Goal: Transaction & Acquisition: Purchase product/service

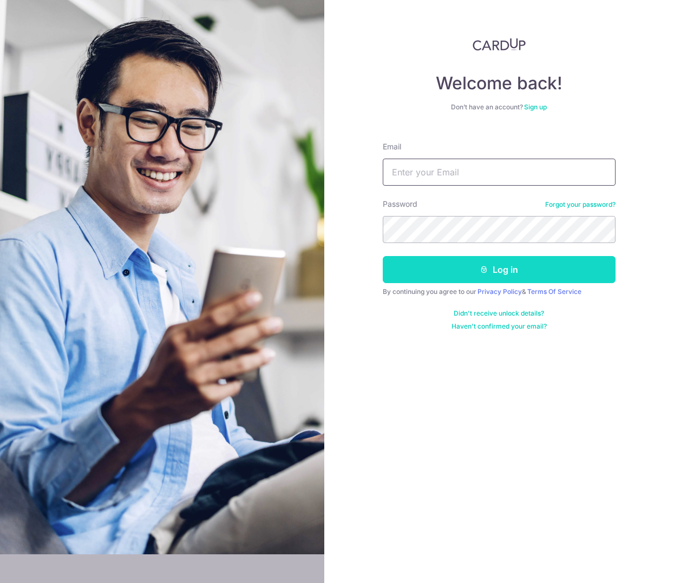
type input "[PERSON_NAME][EMAIL_ADDRESS][DOMAIN_NAME]"
click at [462, 260] on button "Log in" at bounding box center [499, 269] width 233 height 27
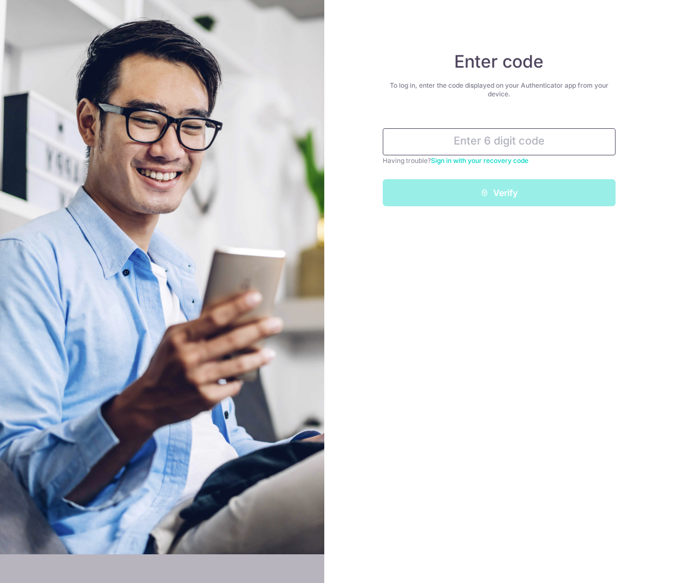
click at [457, 148] on input "text" at bounding box center [499, 141] width 233 height 27
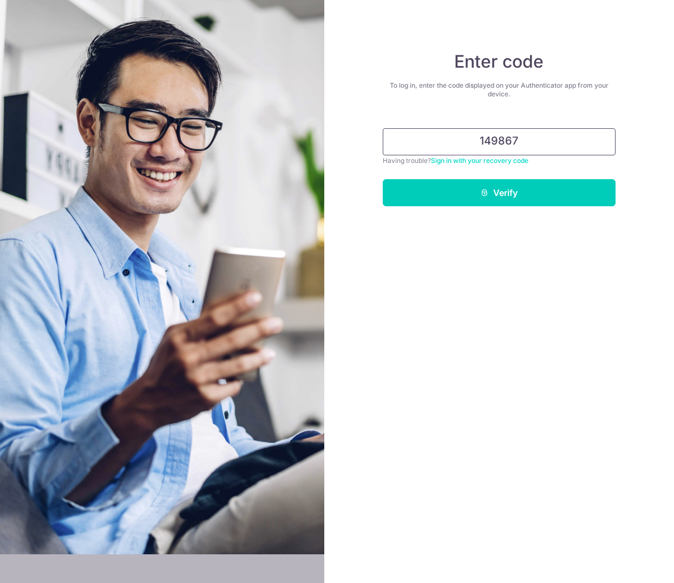
type input "149867"
click at [383, 179] on button "Verify" at bounding box center [499, 192] width 233 height 27
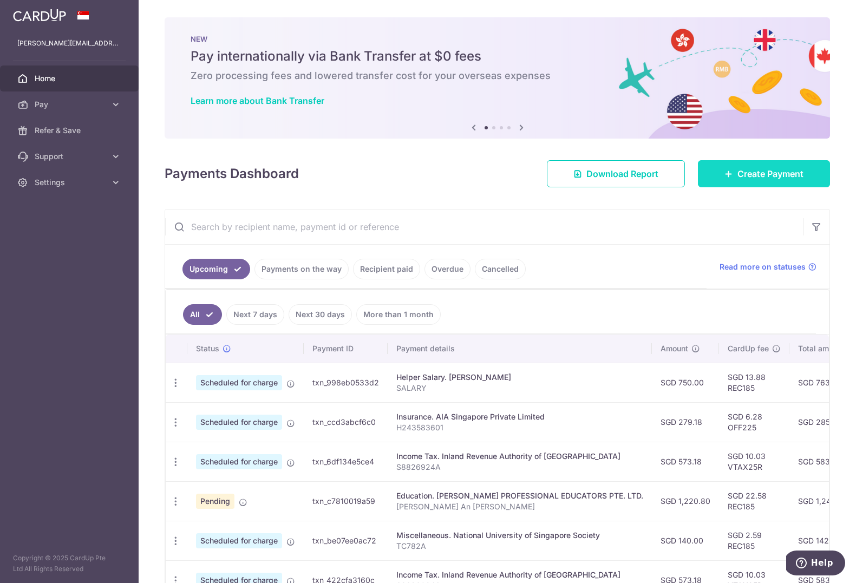
click at [674, 169] on span "Create Payment" at bounding box center [771, 173] width 66 height 13
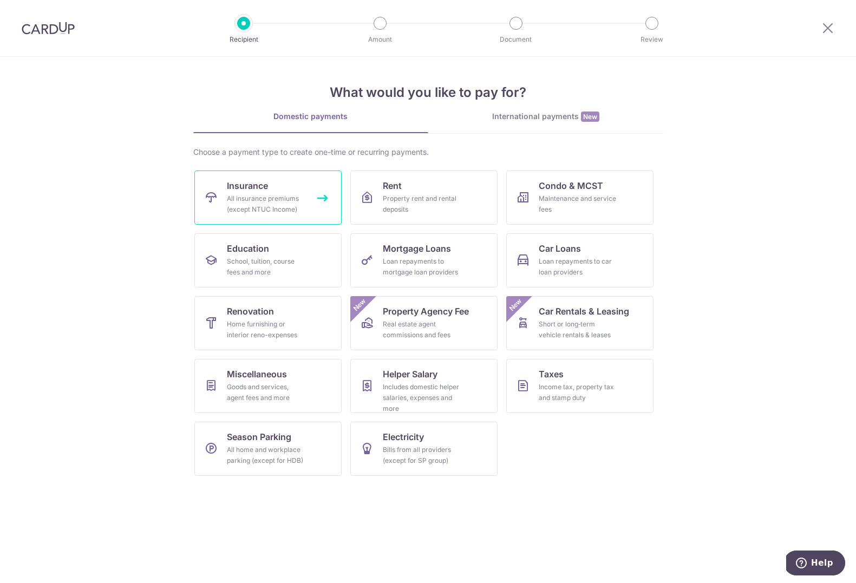
click at [267, 200] on div "All insurance premiums (except NTUC Income)" at bounding box center [266, 204] width 78 height 22
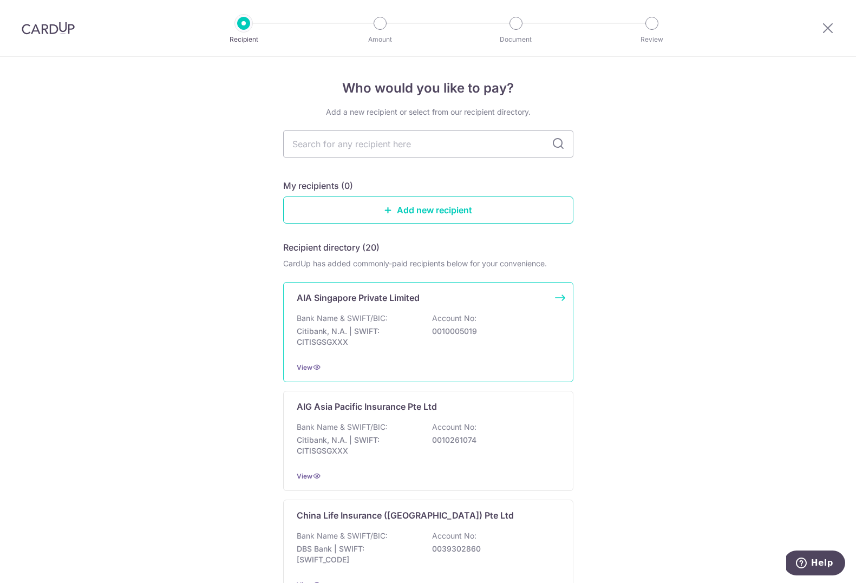
click at [474, 330] on p "0010005019" at bounding box center [492, 331] width 121 height 11
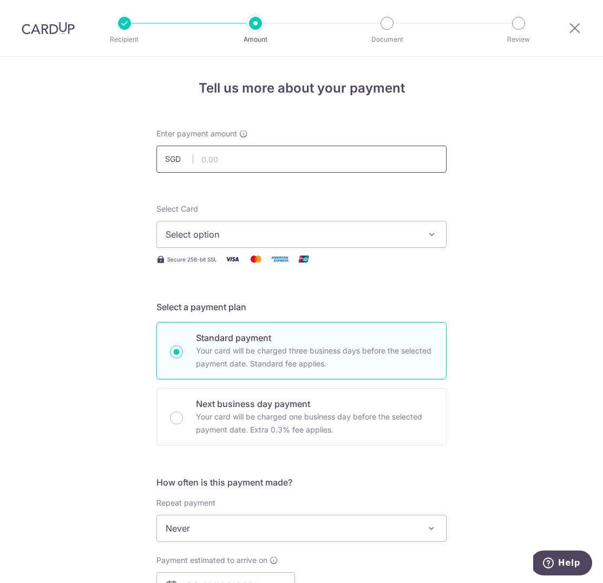
click at [249, 165] on input "text" at bounding box center [301, 159] width 290 height 27
type input "3,960.07"
click at [89, 195] on div "Tell us more about your payment Enter payment amount SGD 3,960.07 3960.07 Selec…" at bounding box center [301, 547] width 603 height 980
click at [186, 236] on span "Select option" at bounding box center [292, 234] width 252 height 13
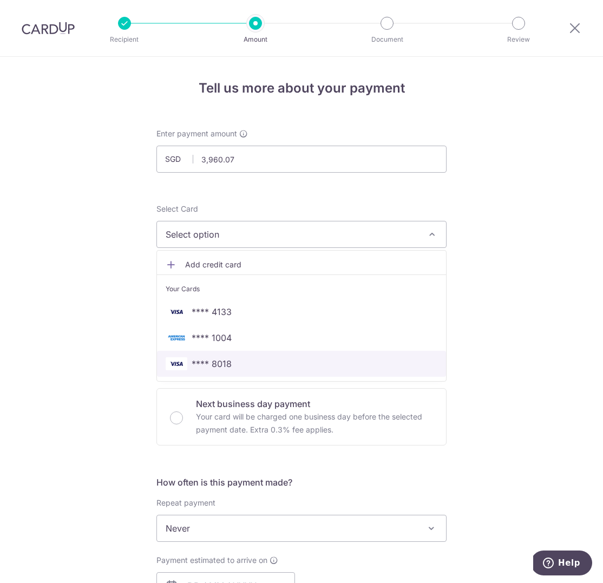
click at [216, 358] on span "**** 8018" at bounding box center [212, 363] width 40 height 13
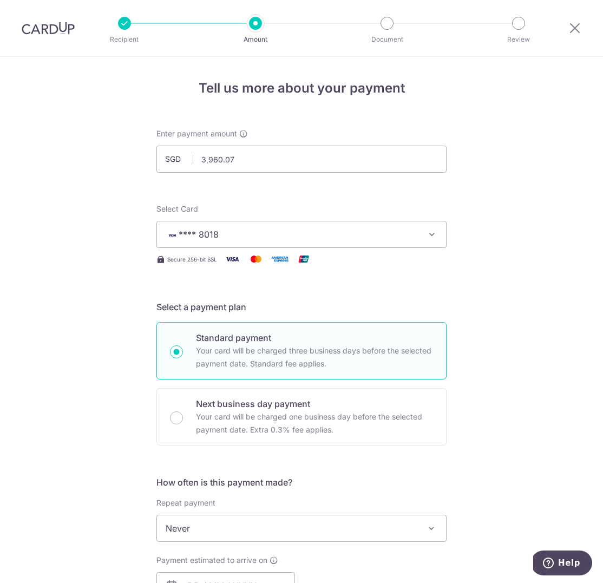
drag, startPoint x: 71, startPoint y: 321, endPoint x: 104, endPoint y: 302, distance: 37.9
click at [71, 321] on div "Tell us more about your payment Enter payment amount SGD 3,960.07 3960.07 Selec…" at bounding box center [301, 547] width 603 height 980
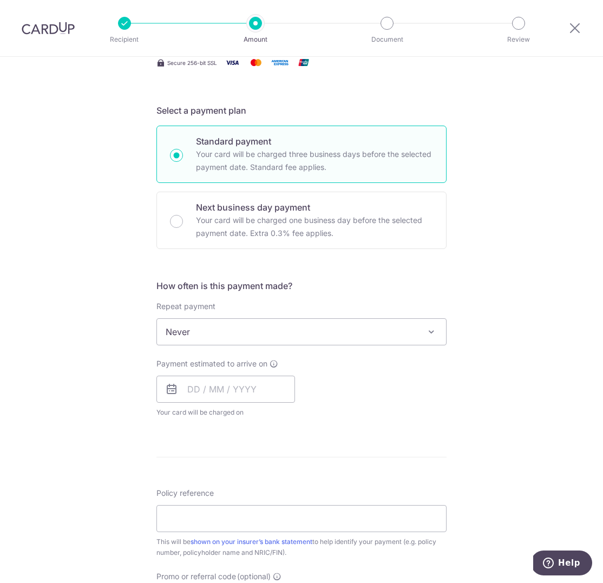
scroll to position [198, 0]
click at [214, 329] on span "Never" at bounding box center [301, 331] width 289 height 26
click at [102, 376] on div "Tell us more about your payment Enter payment amount SGD 3,960.07 3960.07 Selec…" at bounding box center [301, 349] width 603 height 980
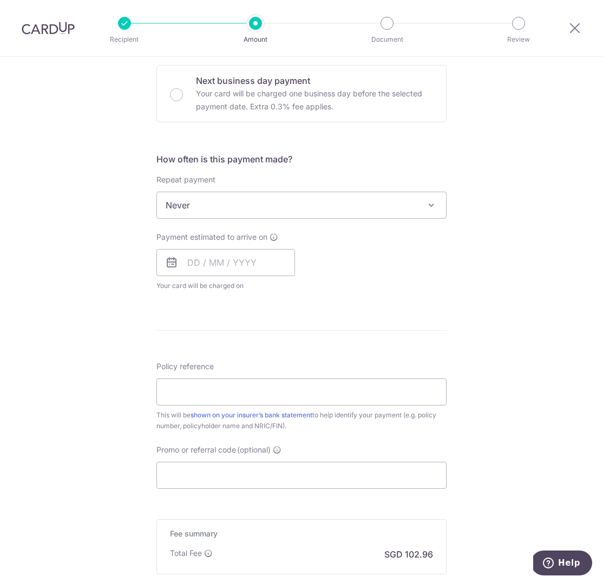
scroll to position [334, 0]
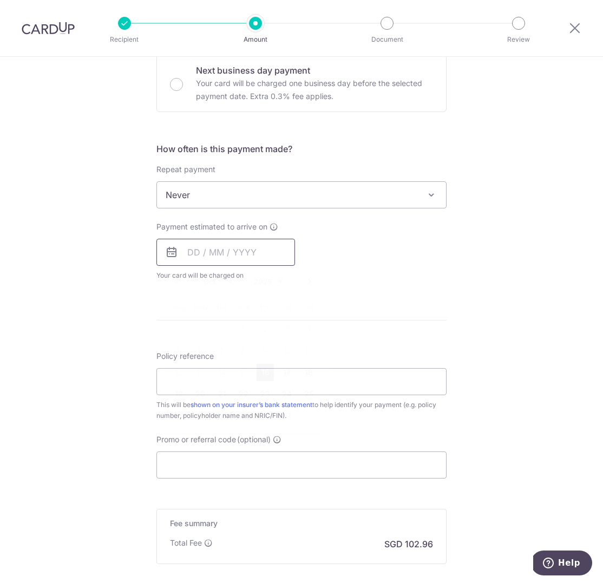
click at [221, 258] on input "text" at bounding box center [225, 252] width 139 height 27
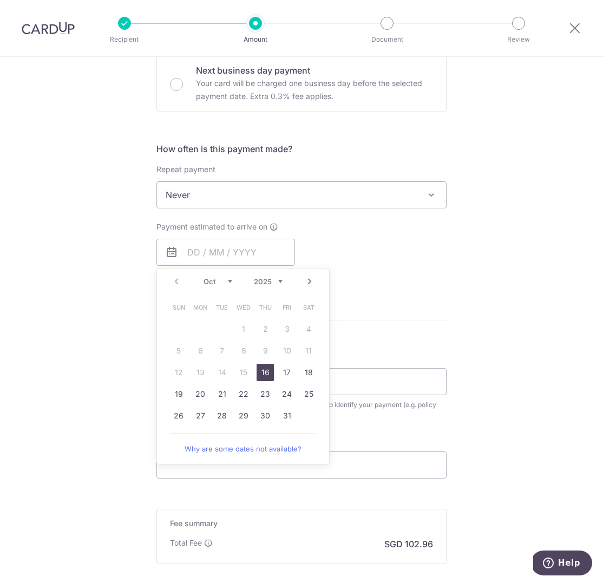
click at [192, 283] on div "Prev Next Oct Nov Dec 2025 2026 2027 2028 2029 2030 2031 2032 2033 2034 2035" at bounding box center [243, 282] width 172 height 26
click at [309, 282] on link "Next" at bounding box center [309, 281] width 13 height 13
click at [207, 348] on link "3" at bounding box center [200, 350] width 17 height 17
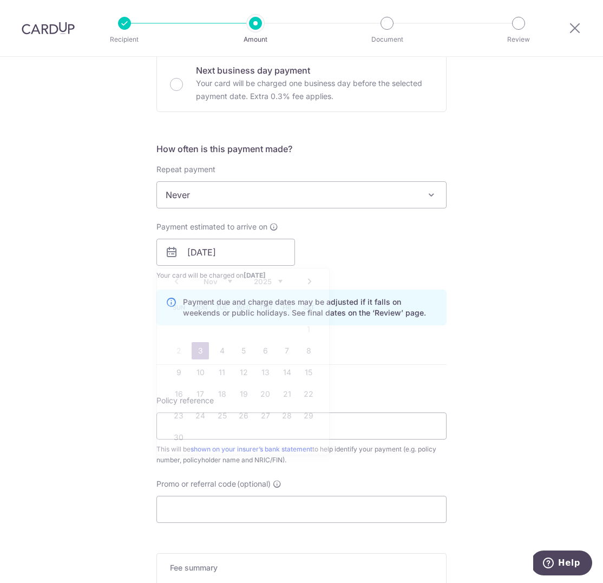
scroll to position [331, 0]
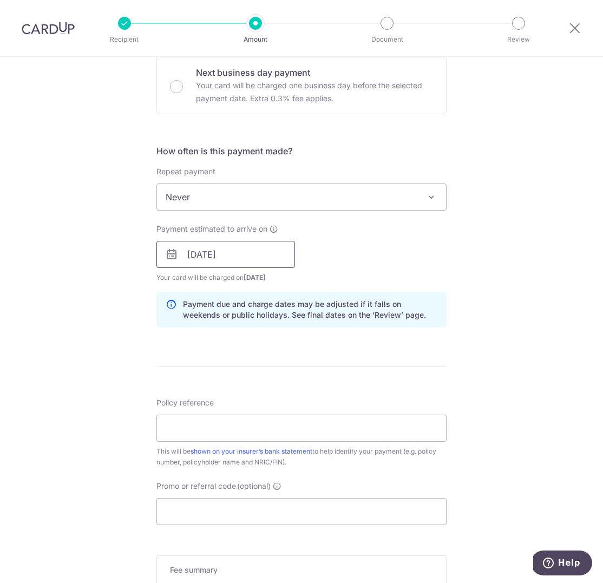
click at [253, 254] on input "03/11/2025" at bounding box center [225, 254] width 139 height 27
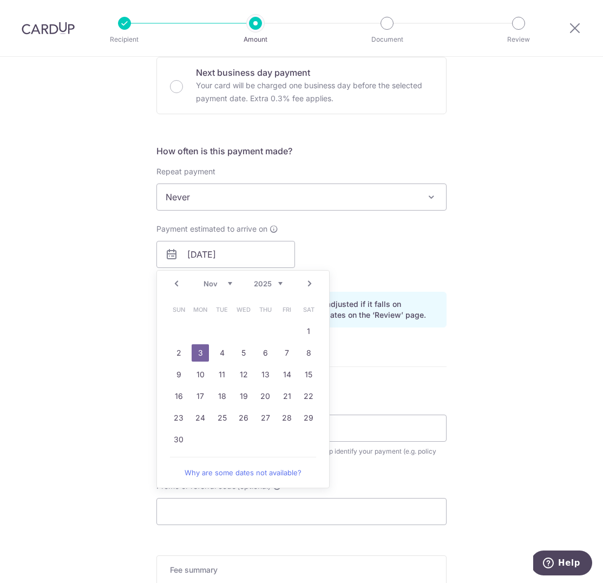
click at [182, 288] on link "Prev" at bounding box center [176, 283] width 13 height 13
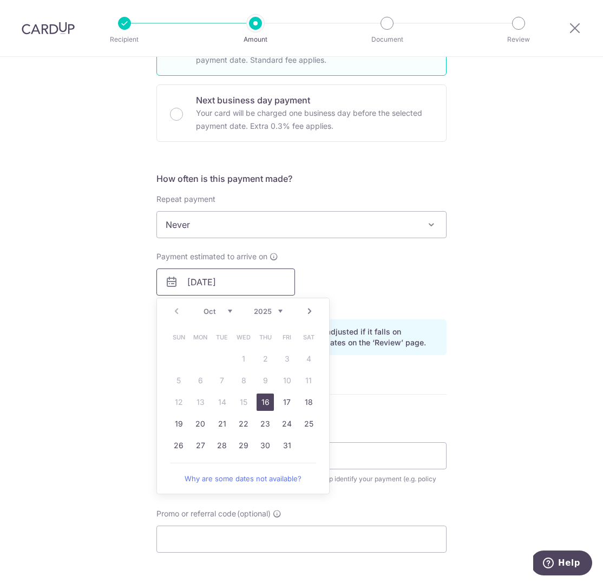
scroll to position [300, 0]
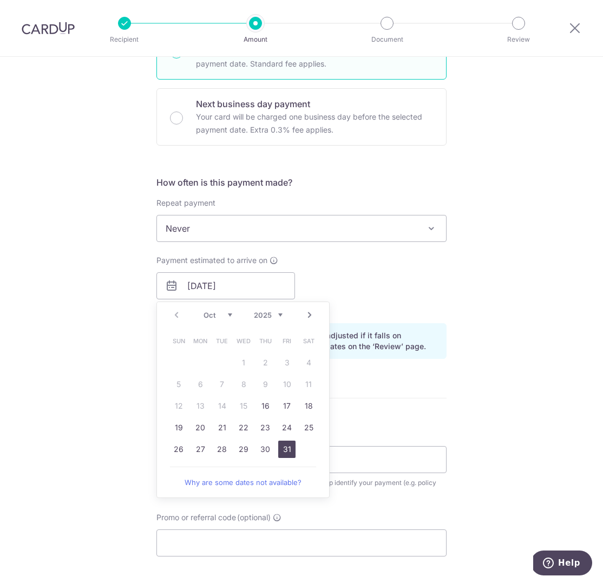
drag, startPoint x: 291, startPoint y: 454, endPoint x: 342, endPoint y: 320, distance: 143.4
click at [291, 454] on link "31" at bounding box center [286, 449] width 17 height 17
type input "[DATE]"
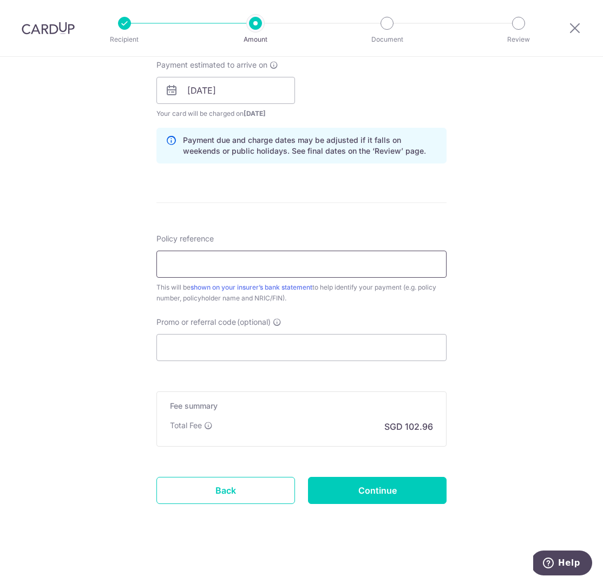
click at [191, 267] on input "Policy reference" at bounding box center [301, 264] width 290 height 27
paste input "L549968441"
type input "L549968441"
click at [48, 271] on div "Tell us more about your payment Enter payment amount SGD 3,960.07 3960.07 Selec…" at bounding box center [301, 74] width 603 height 1024
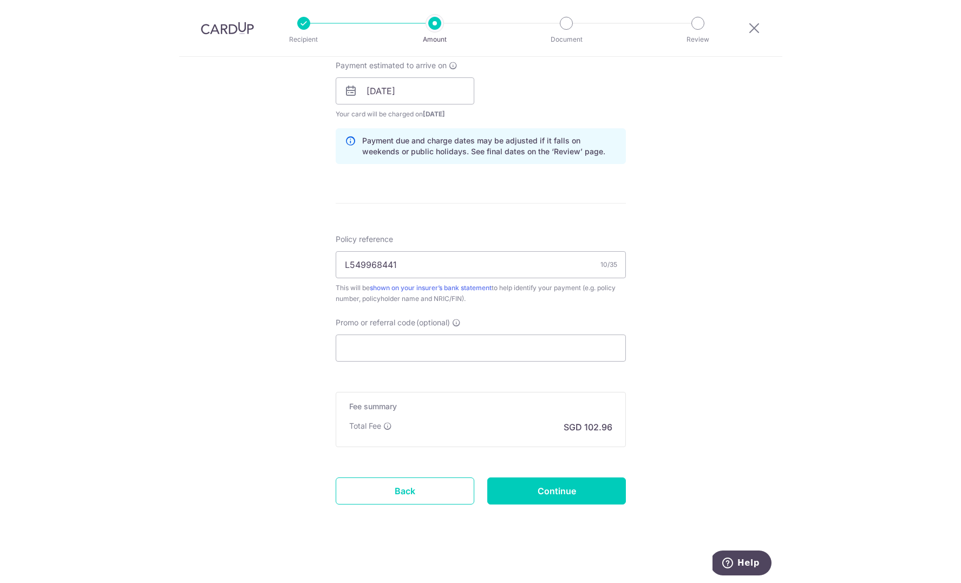
scroll to position [498, 0]
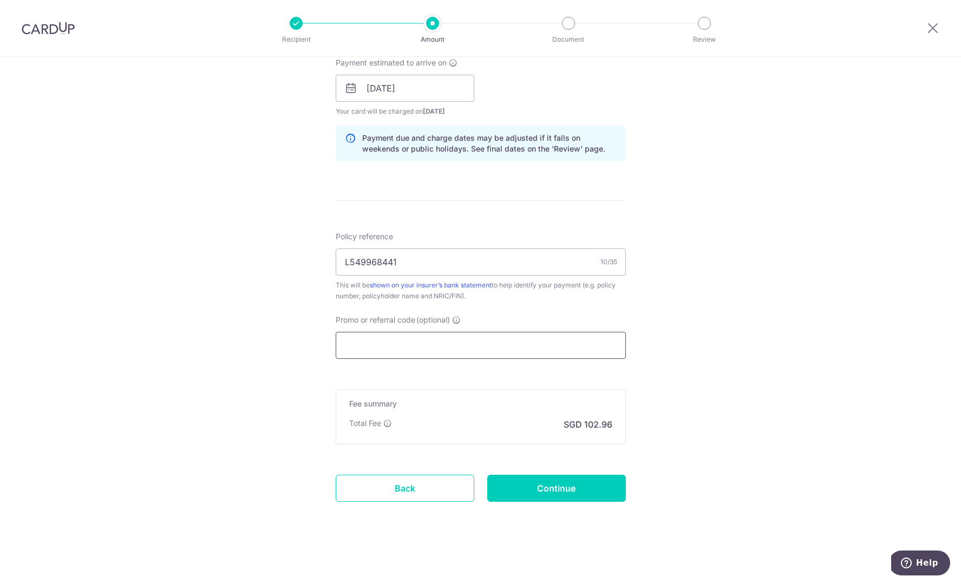
click at [511, 347] on input "Promo or referral code (optional)" at bounding box center [481, 345] width 290 height 27
paste input "OFF225"
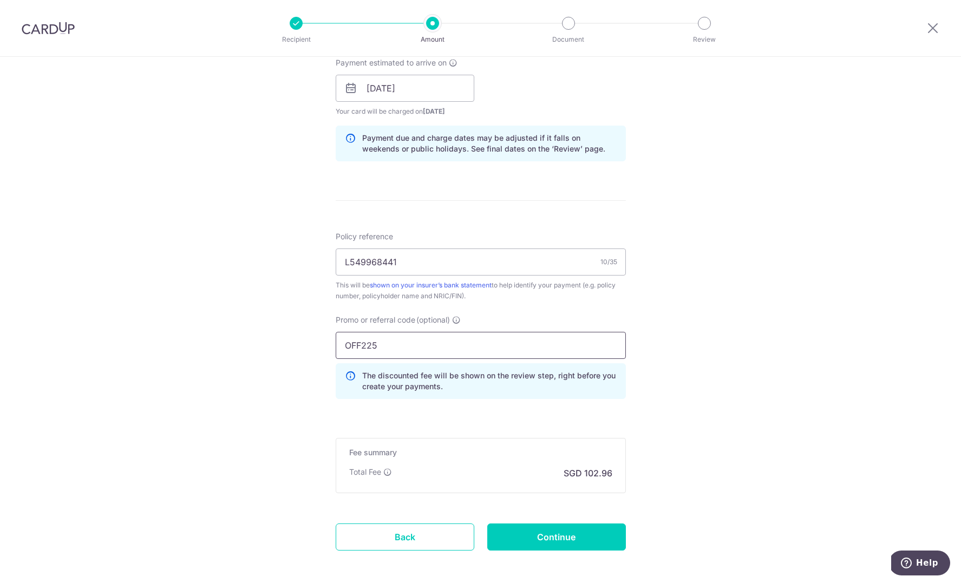
type input "OFF225"
click at [752, 381] on div "Tell us more about your payment Enter payment amount SGD 3,960.07 3960.07 Selec…" at bounding box center [480, 95] width 961 height 1073
click at [564, 530] on input "Continue" at bounding box center [556, 537] width 139 height 27
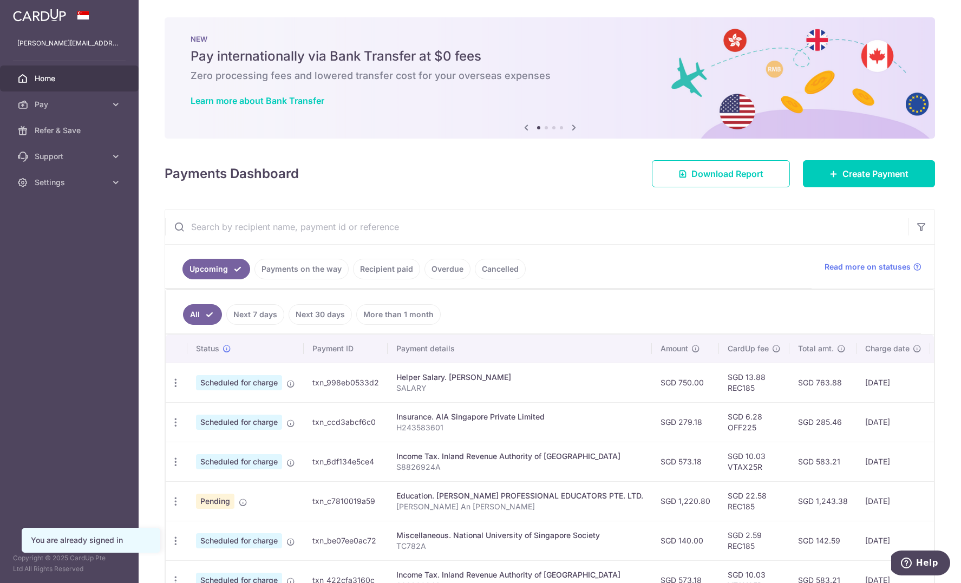
click at [603, 430] on td "SGD 6.28 OFF225" at bounding box center [754, 422] width 70 height 40
copy td "OFF225"
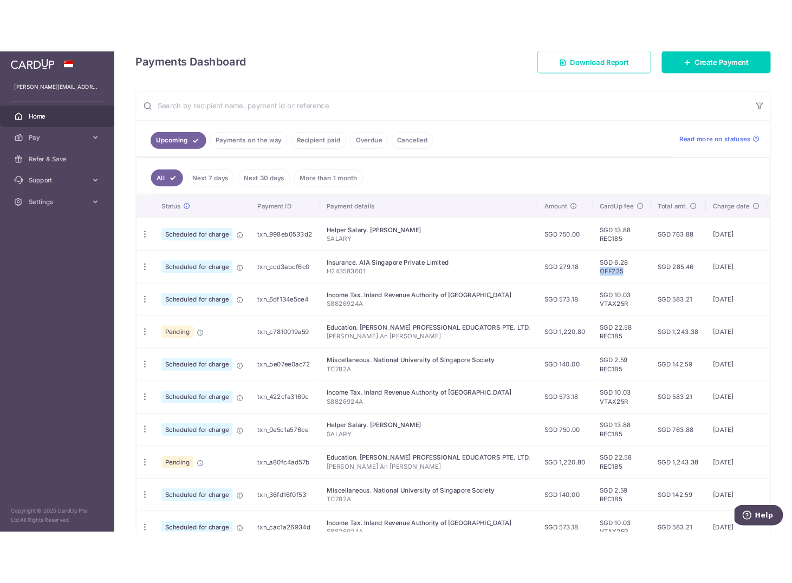
scroll to position [254, 0]
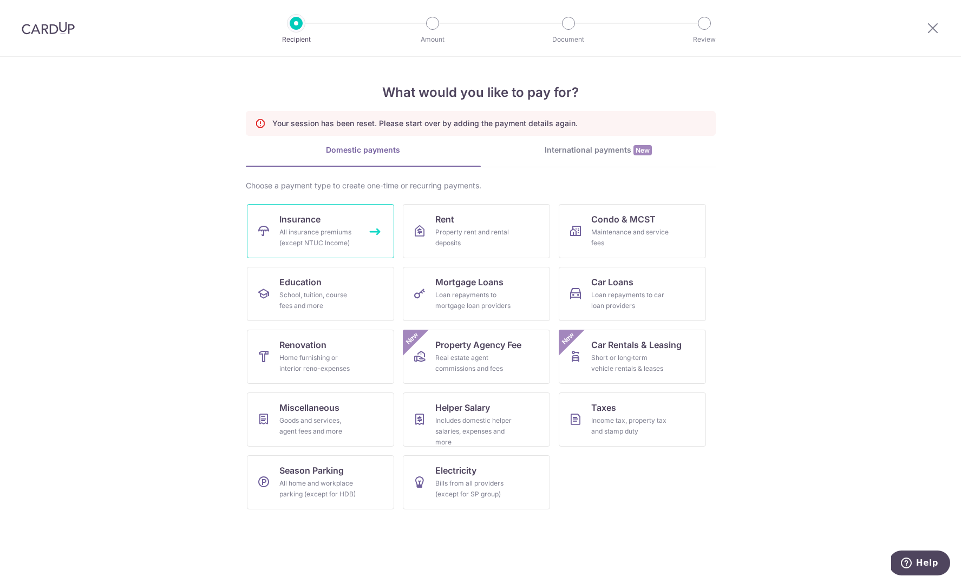
click at [317, 213] on span "Insurance" at bounding box center [299, 219] width 41 height 13
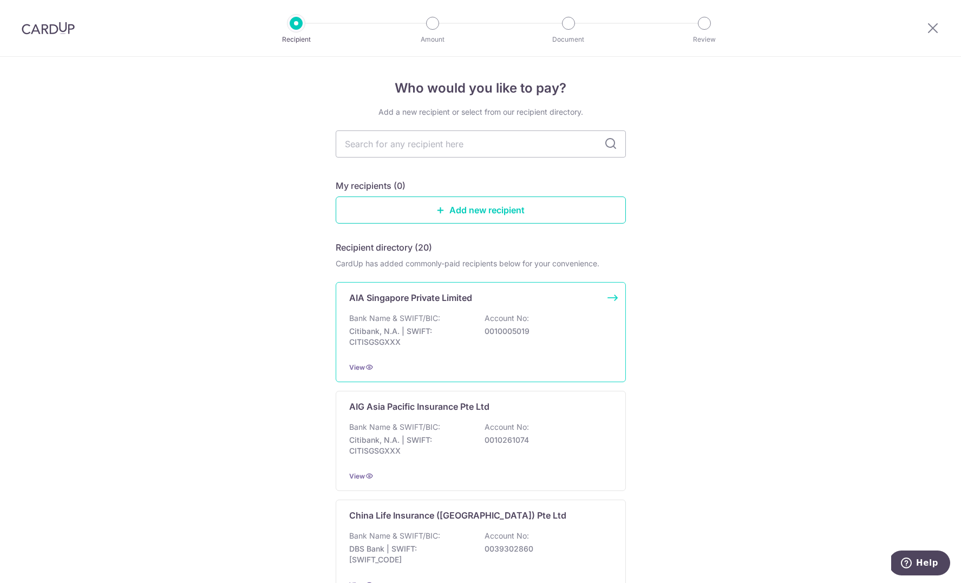
click at [434, 302] on p "AIA Singapore Private Limited" at bounding box center [410, 297] width 123 height 13
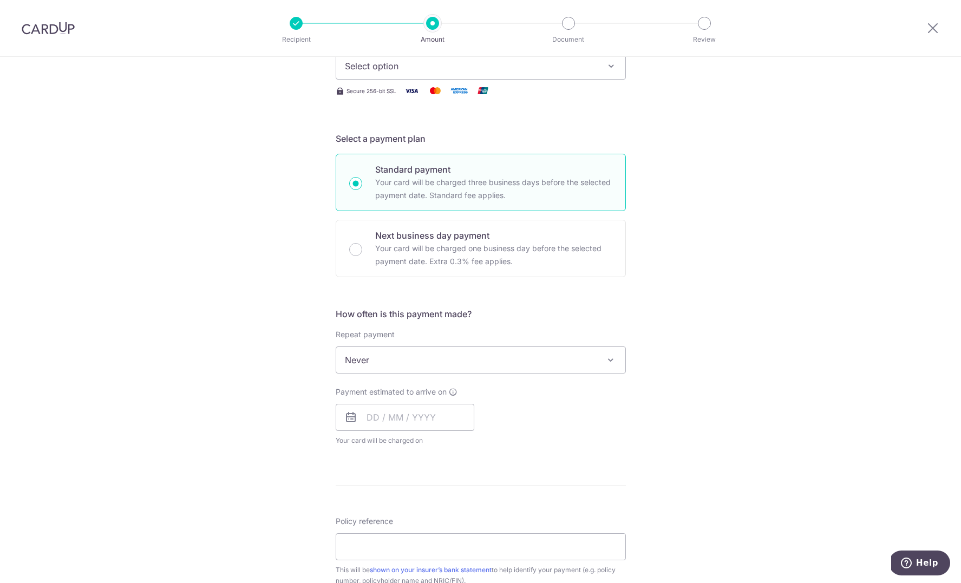
scroll to position [229, 0]
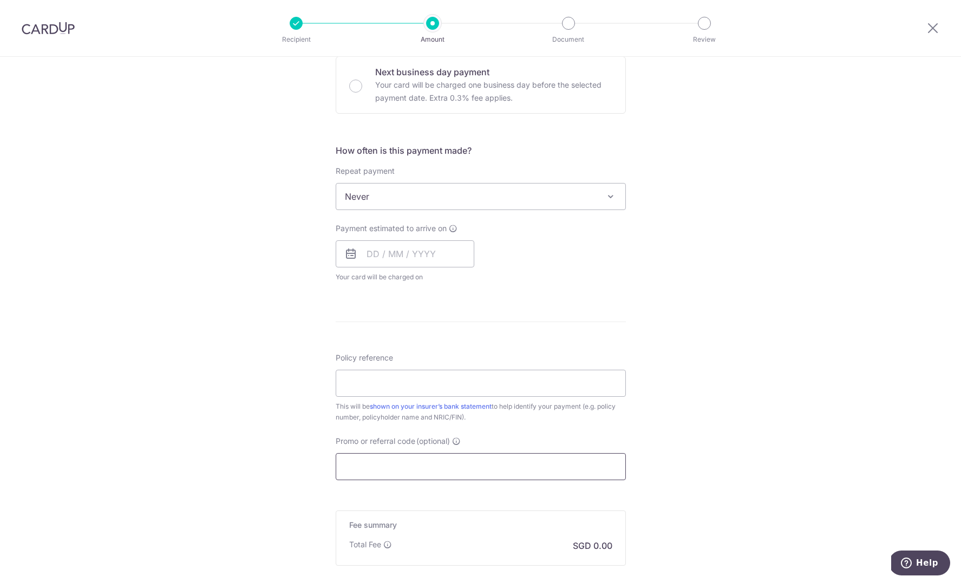
click at [429, 467] on input "Promo or referral code (optional)" at bounding box center [481, 466] width 290 height 27
paste input "OFF225"
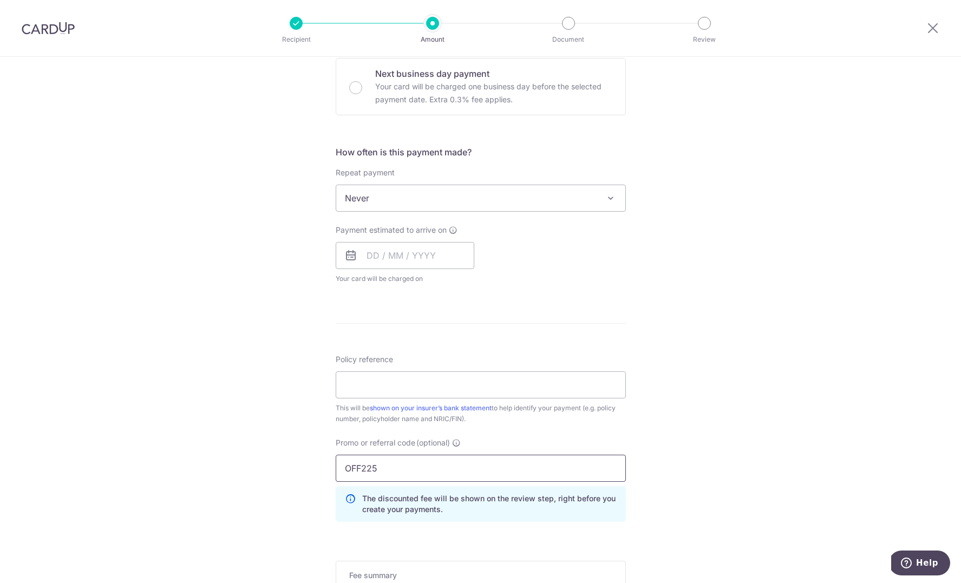
type input "OFF225"
click at [224, 419] on div "Tell us more about your payment Enter payment amount SGD Select Card Select opt…" at bounding box center [480, 241] width 961 height 1028
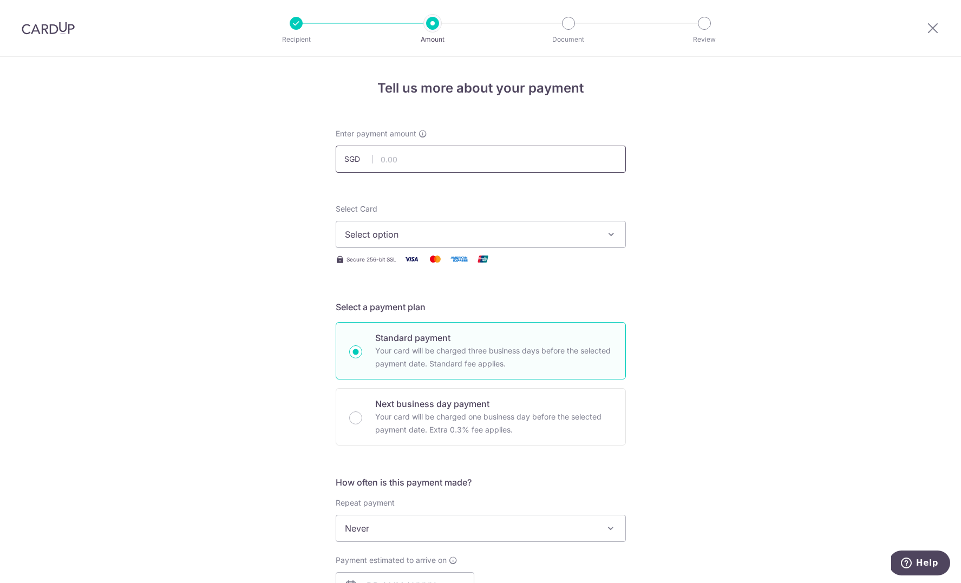
click at [402, 173] on form "Enter payment amount SGD Select Card Select option Add credit card Your Cards *…" at bounding box center [481, 581] width 290 height 906
click at [403, 165] on input "text" at bounding box center [481, 159] width 290 height 27
type input "3,960.07"
click at [406, 234] on span "Select option" at bounding box center [471, 234] width 252 height 13
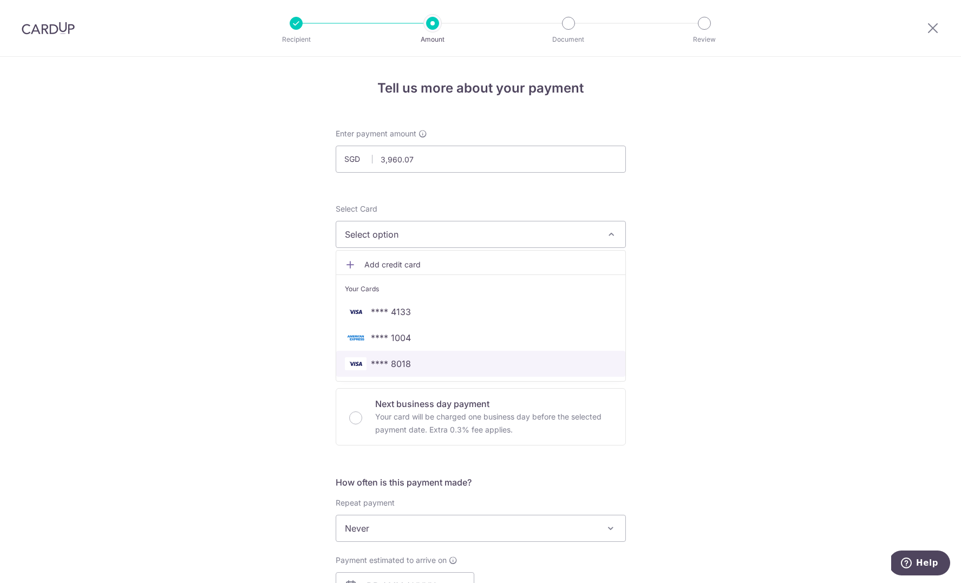
drag, startPoint x: 396, startPoint y: 362, endPoint x: 321, endPoint y: 335, distance: 79.3
click at [396, 362] on span "**** 8018" at bounding box center [391, 363] width 40 height 13
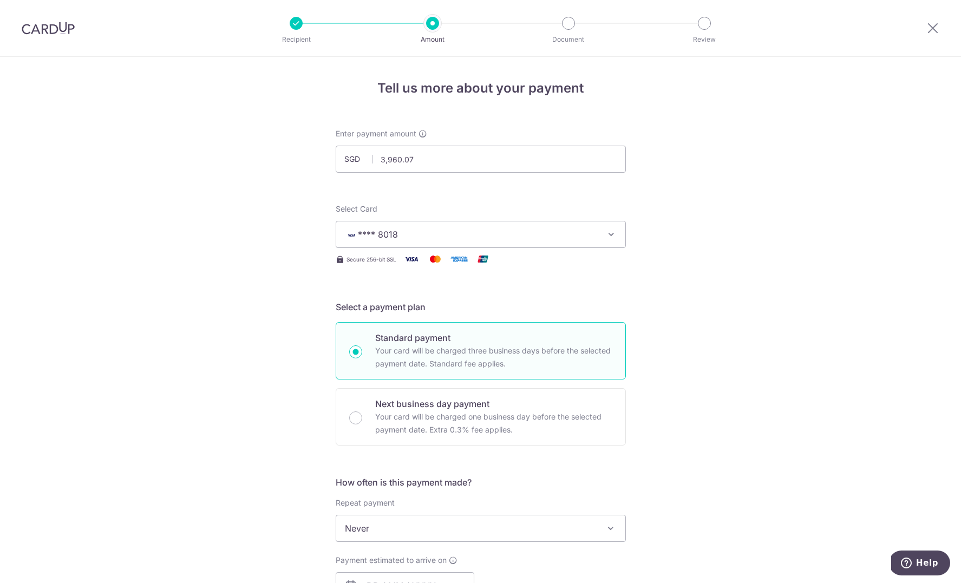
click at [257, 322] on div "Tell us more about your payment Enter payment amount SGD 3,960.07 3960.07 Selec…" at bounding box center [480, 571] width 961 height 1028
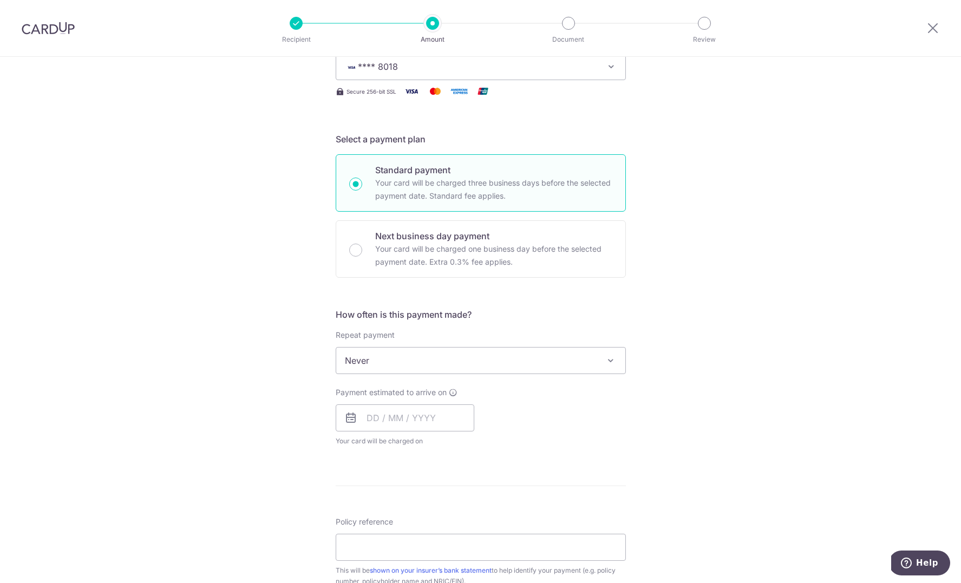
scroll to position [180, 0]
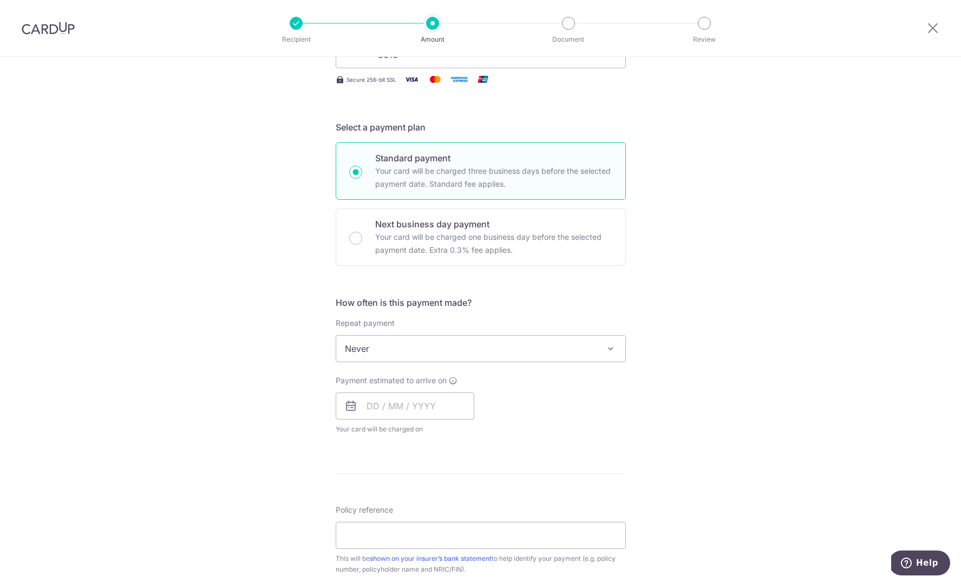
click at [255, 351] on div "Tell us more about your payment Enter payment amount SGD 3,960.07 3960.07 Selec…" at bounding box center [480, 391] width 961 height 1028
click at [387, 351] on span "Never" at bounding box center [480, 349] width 289 height 26
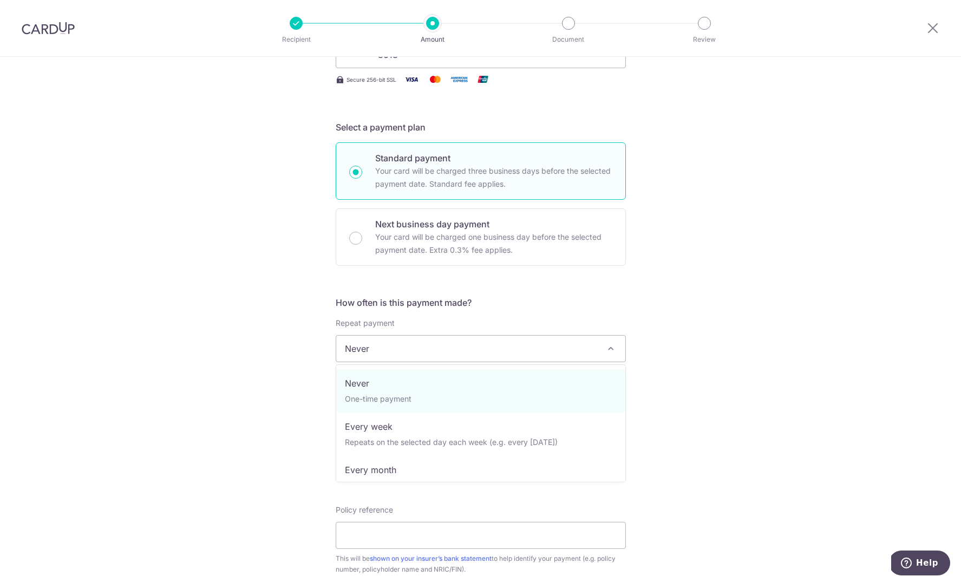
drag, startPoint x: 393, startPoint y: 395, endPoint x: 388, endPoint y: 395, distance: 5.4
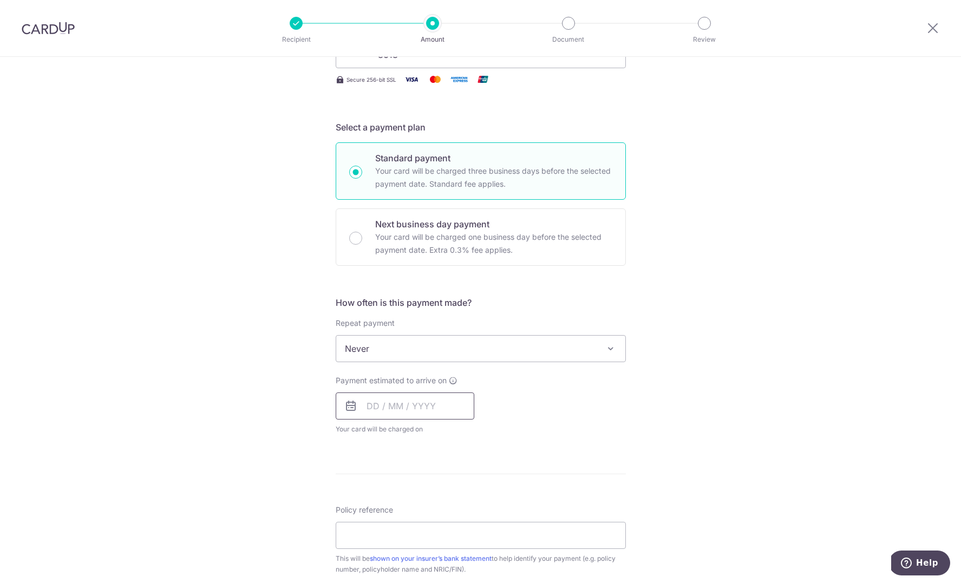
click at [406, 414] on input "text" at bounding box center [405, 406] width 139 height 27
click at [269, 426] on div "Tell us more about your payment Enter payment amount SGD 3,960.07 3960.07 Selec…" at bounding box center [480, 391] width 961 height 1028
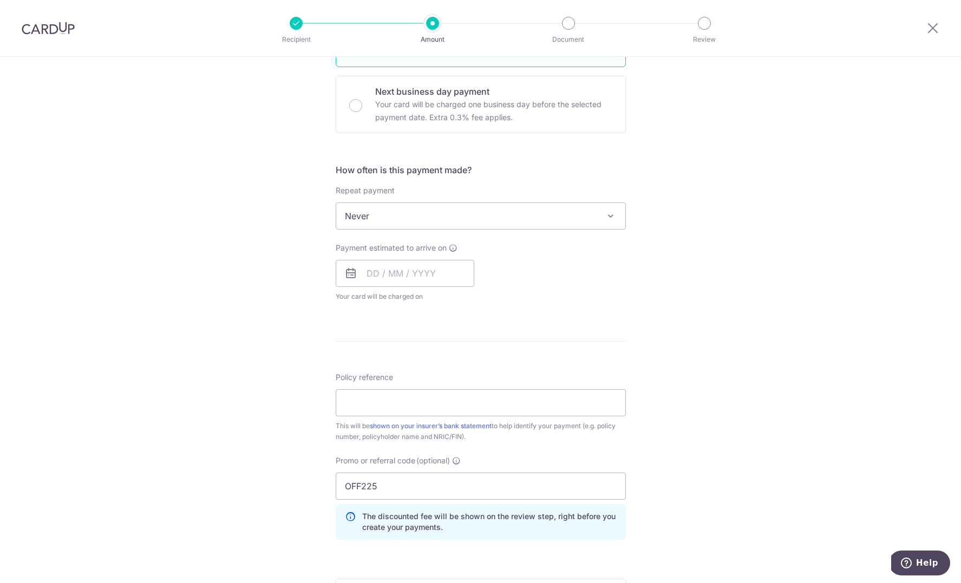
scroll to position [315, 0]
click at [445, 271] on input "text" at bounding box center [405, 271] width 139 height 27
click at [470, 434] on link "31" at bounding box center [466, 434] width 17 height 17
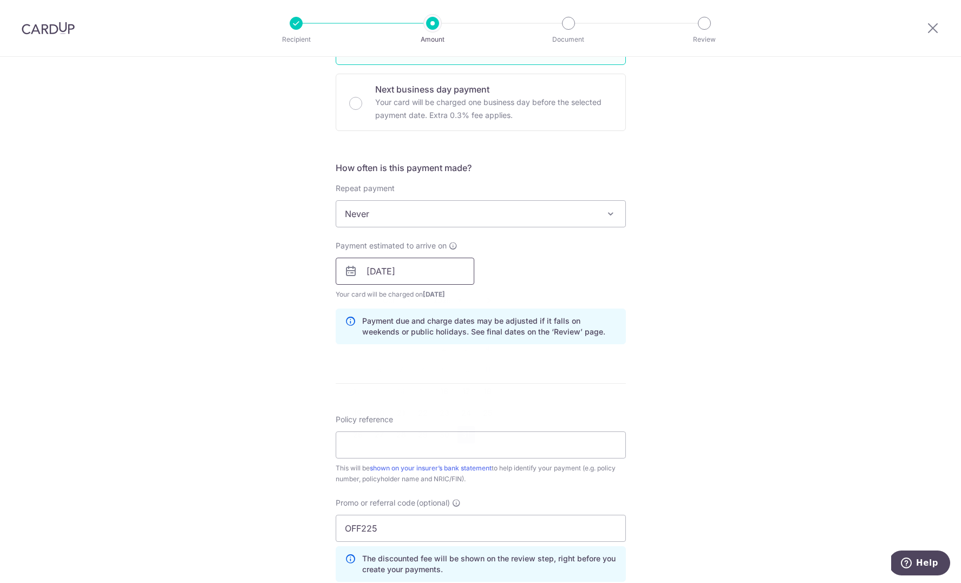
click at [451, 273] on input "[DATE]" at bounding box center [405, 271] width 139 height 27
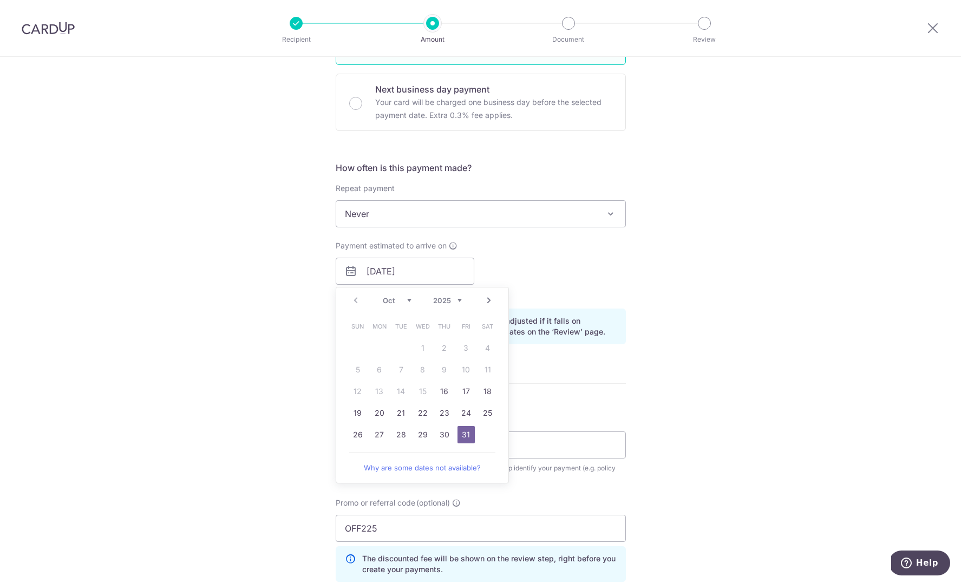
click at [484, 301] on link "Next" at bounding box center [488, 300] width 13 height 13
click at [385, 367] on link "3" at bounding box center [379, 369] width 17 height 17
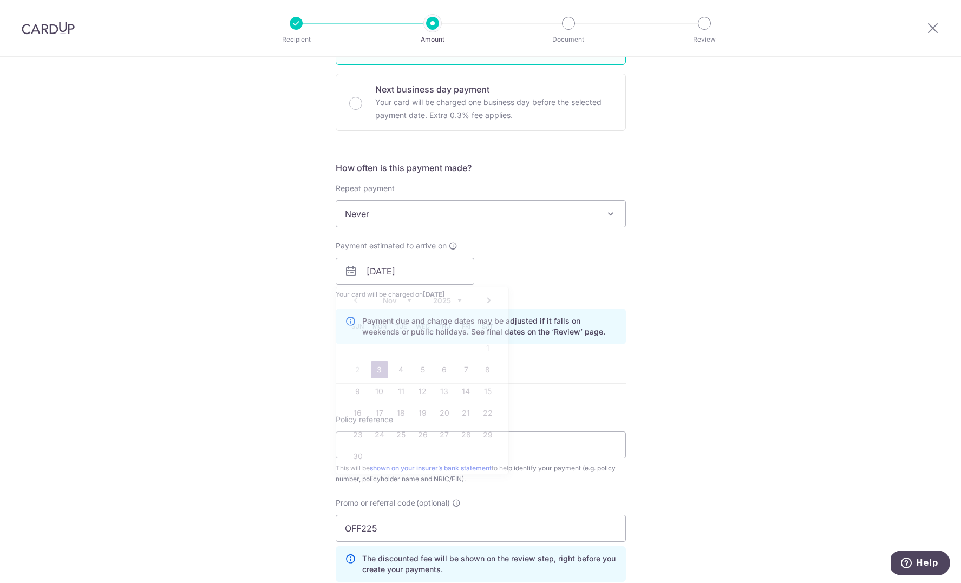
scroll to position [314, 0]
click at [432, 271] on input "03/11/2025" at bounding box center [405, 271] width 139 height 27
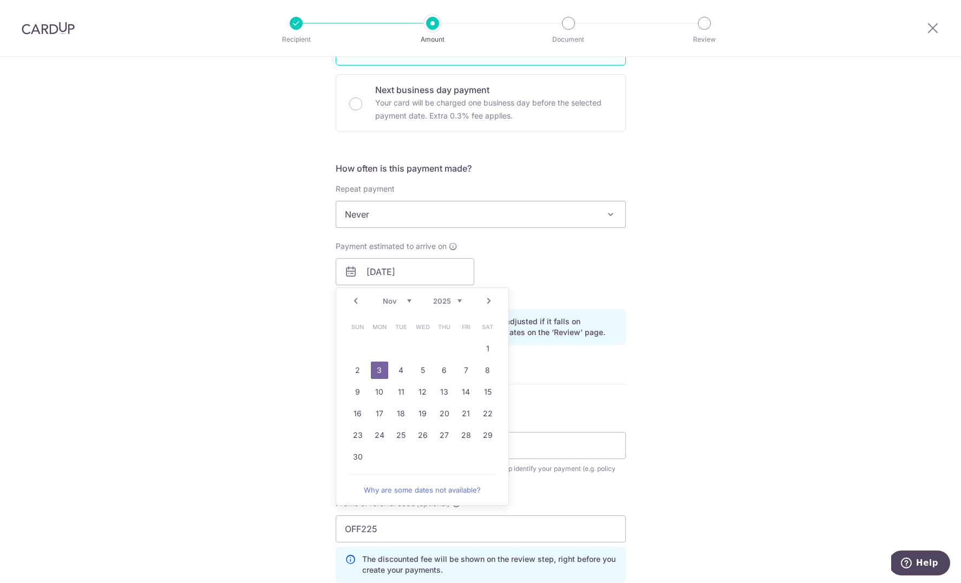
click at [413, 368] on td "5" at bounding box center [423, 371] width 22 height 22
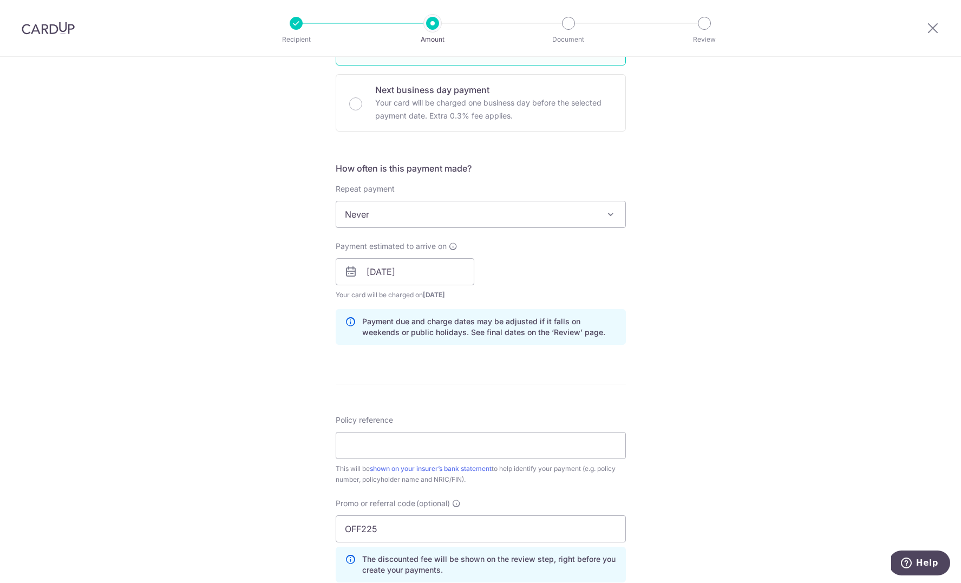
click at [422, 367] on form "Enter payment amount SGD 3,960.07 3960.07 Select Card **** 8018 Add credit card…" at bounding box center [481, 289] width 290 height 950
click at [221, 340] on div "Tell us more about your payment Enter payment amount SGD 3,960.07 3960.07 Selec…" at bounding box center [480, 279] width 961 height 1073
click at [410, 276] on input "[DATE]" at bounding box center [405, 271] width 139 height 27
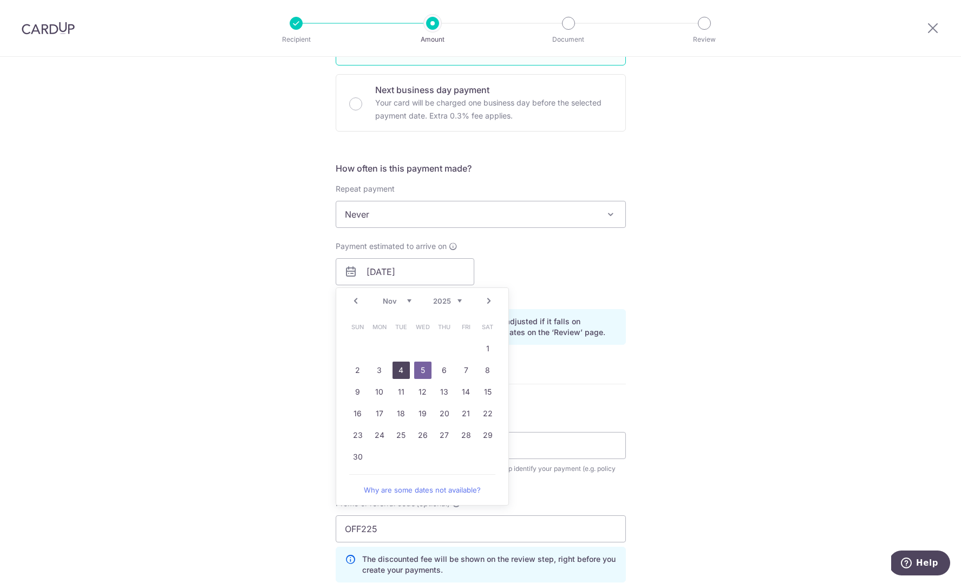
drag, startPoint x: 400, startPoint y: 368, endPoint x: 240, endPoint y: 329, distance: 164.4
click at [400, 368] on link "4" at bounding box center [401, 370] width 17 height 17
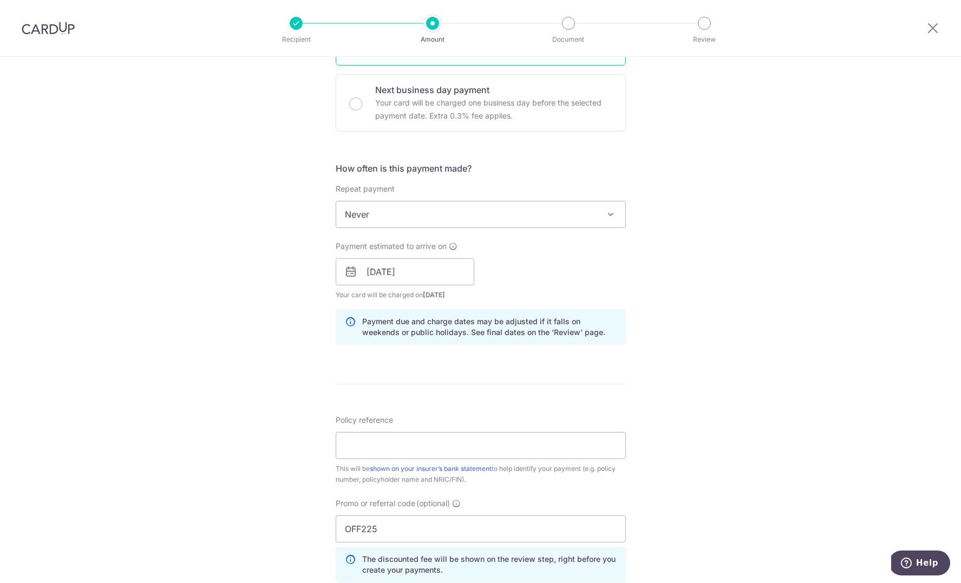
drag, startPoint x: 237, startPoint y: 328, endPoint x: 275, endPoint y: 320, distance: 38.8
click at [236, 328] on div "Tell us more about your payment Enter payment amount SGD 3,960.07 3960.07 Selec…" at bounding box center [480, 279] width 961 height 1073
click at [436, 270] on input "[DATE]" at bounding box center [405, 271] width 139 height 27
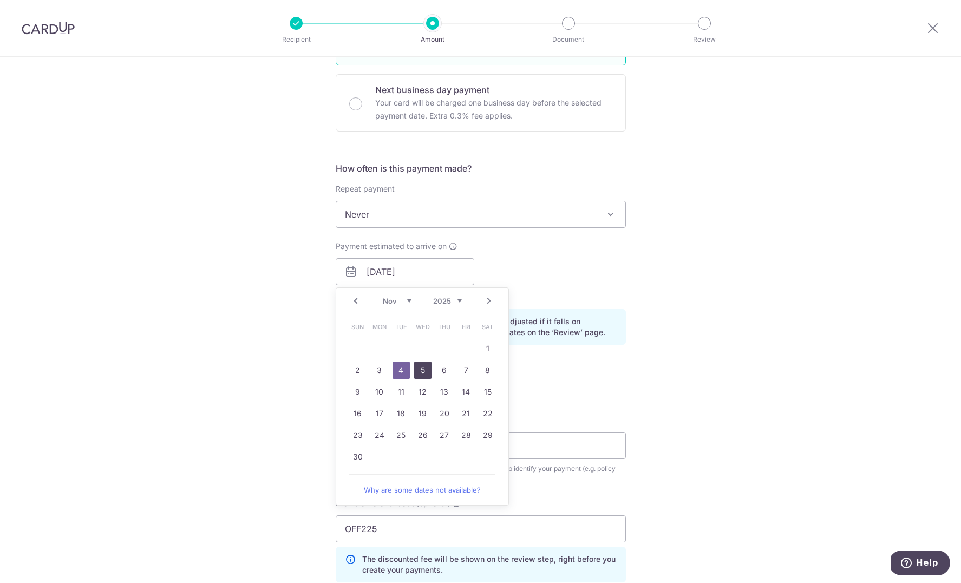
scroll to position [314, 0]
click at [260, 338] on div "Tell us more about your payment Enter payment amount SGD 3,960.07 3960.07 Selec…" at bounding box center [480, 279] width 961 height 1073
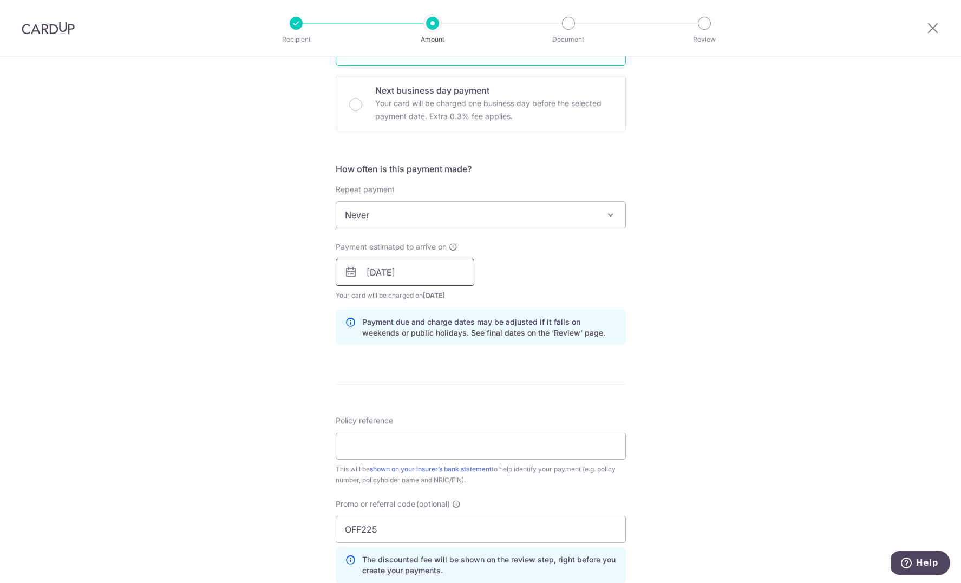
click at [453, 277] on input "[DATE]" at bounding box center [405, 272] width 139 height 27
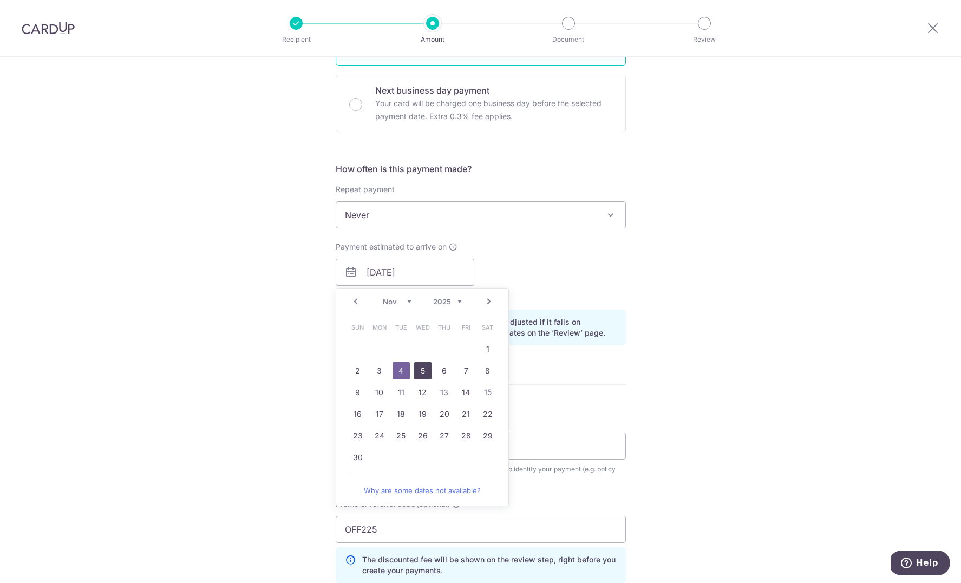
click at [421, 372] on link "5" at bounding box center [422, 370] width 17 height 17
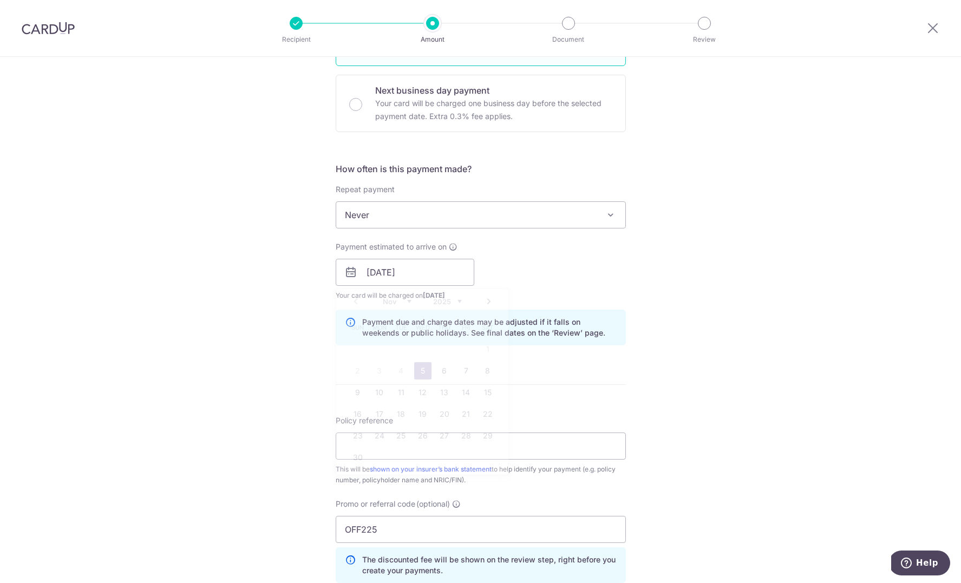
scroll to position [313, 0]
click at [369, 276] on input "[DATE]" at bounding box center [405, 272] width 139 height 27
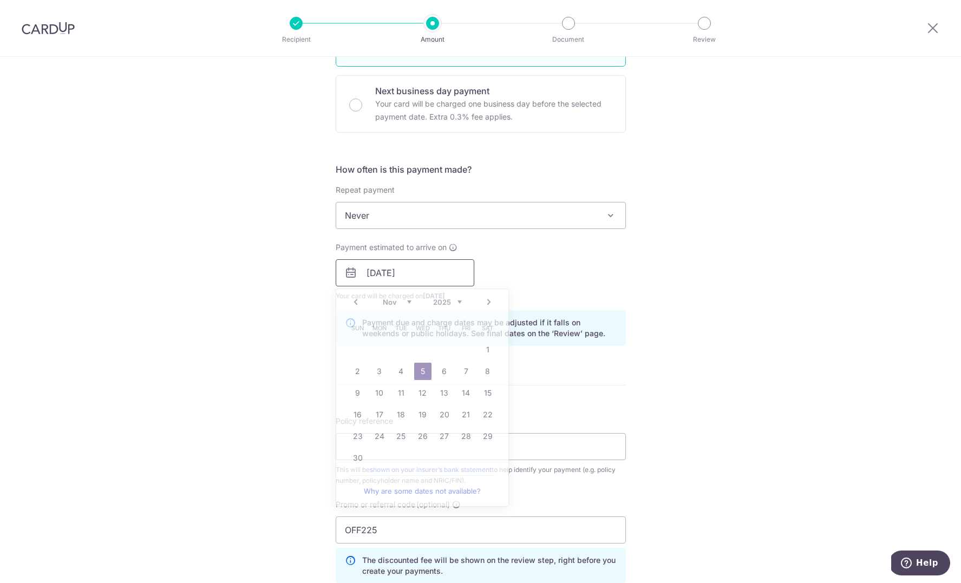
scroll to position [312, 0]
click at [262, 290] on div "Tell us more about your payment Enter payment amount SGD 3,960.07 3960.07 Selec…" at bounding box center [480, 280] width 961 height 1073
click at [390, 281] on input "[DATE]" at bounding box center [405, 273] width 139 height 27
drag, startPoint x: 401, startPoint y: 376, endPoint x: 225, endPoint y: 343, distance: 179.5
click at [401, 376] on link "4" at bounding box center [401, 371] width 17 height 17
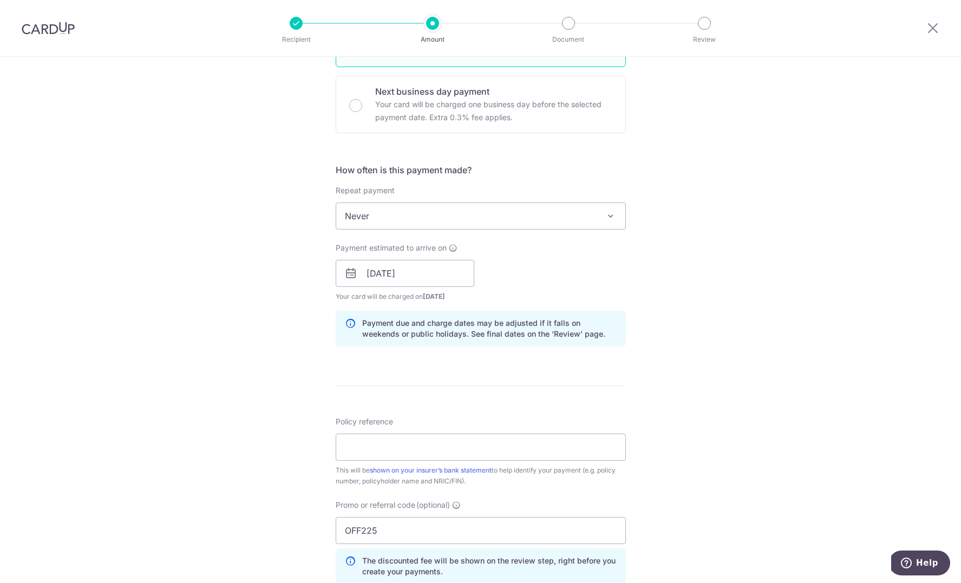
click at [209, 341] on div "Tell us more about your payment Enter payment amount SGD 3,960.07 3960.07 Selec…" at bounding box center [480, 280] width 961 height 1073
click at [390, 299] on span "Your card will be charged on 30/10/2025 for the first payment" at bounding box center [405, 296] width 139 height 11
click at [409, 270] on input "[DATE]" at bounding box center [405, 273] width 139 height 27
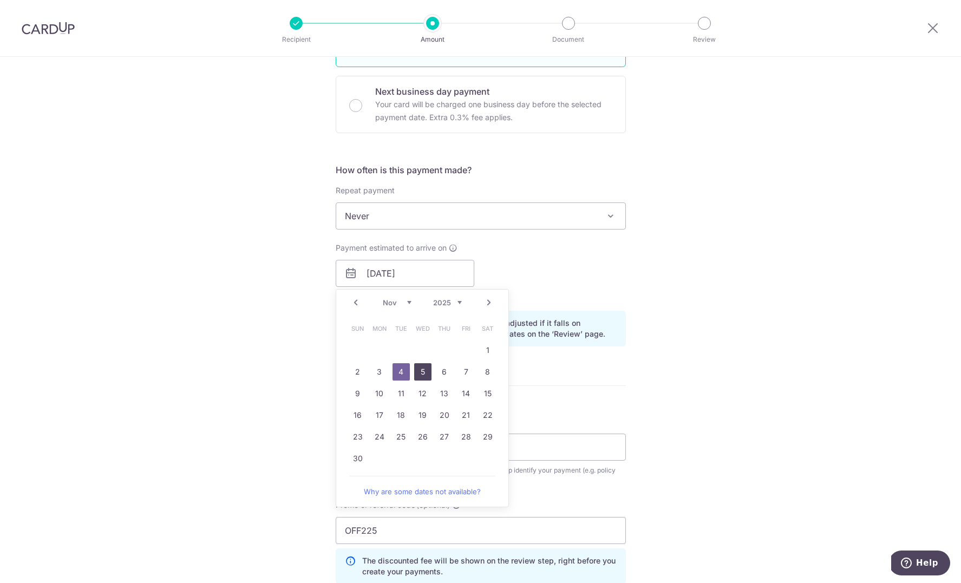
drag, startPoint x: 423, startPoint y: 369, endPoint x: 274, endPoint y: 322, distance: 156.2
click at [423, 369] on link "5" at bounding box center [422, 371] width 17 height 17
type input "[DATE]"
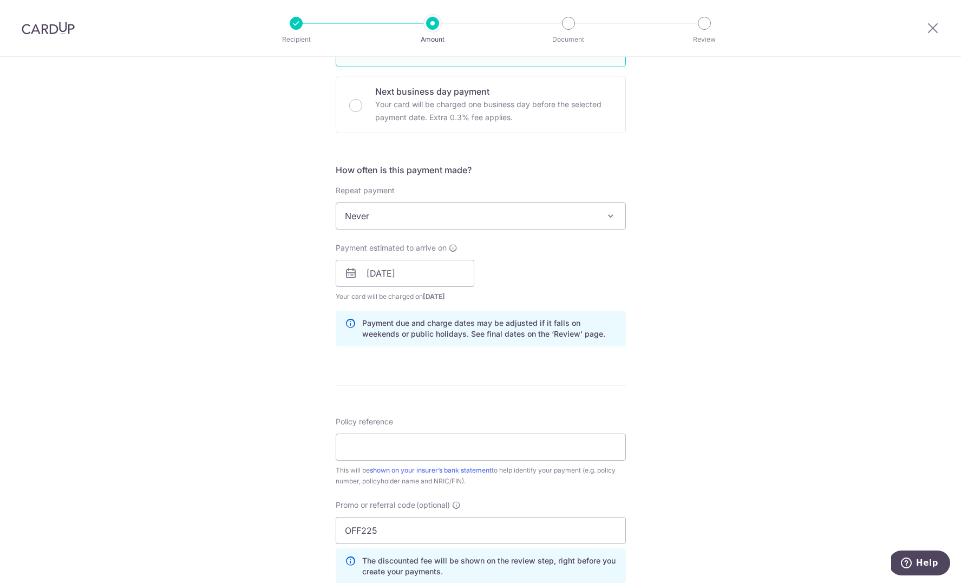
click at [220, 306] on div "Tell us more about your payment Enter payment amount SGD 3,960.07 3960.07 Selec…" at bounding box center [480, 280] width 961 height 1073
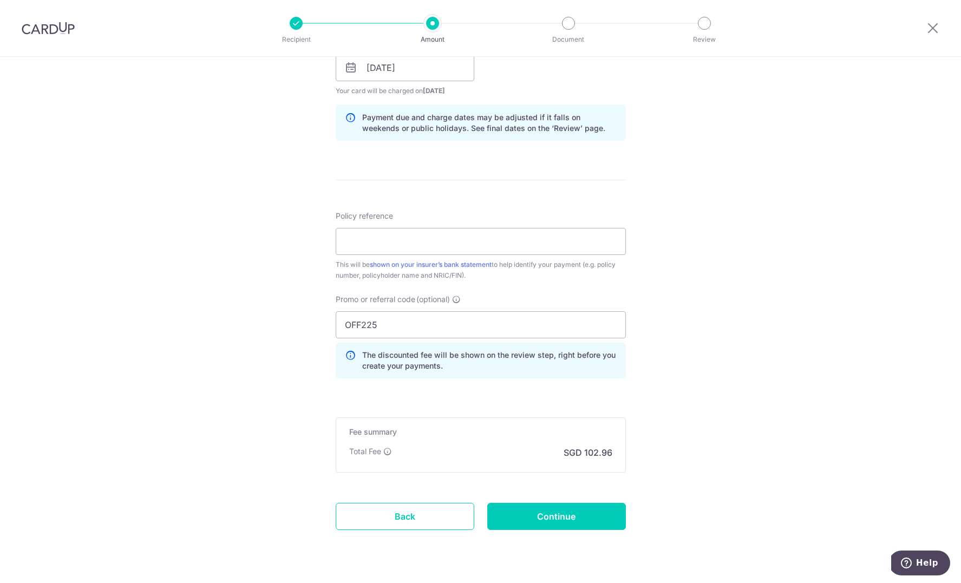
scroll to position [538, 0]
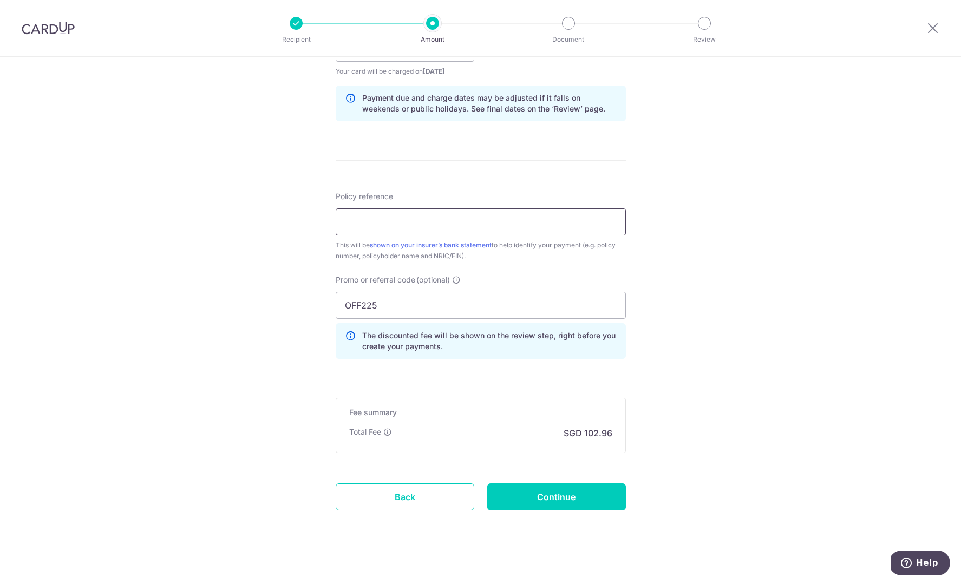
click at [362, 225] on input "Policy reference" at bounding box center [481, 221] width 290 height 27
click at [474, 227] on input "Policy reference" at bounding box center [481, 221] width 290 height 27
paste input "L549968441"
type input "L549968441"
click at [247, 245] on div "Tell us more about your payment Enter payment amount SGD 3,960.07 3960.07 Selec…" at bounding box center [480, 55] width 961 height 1073
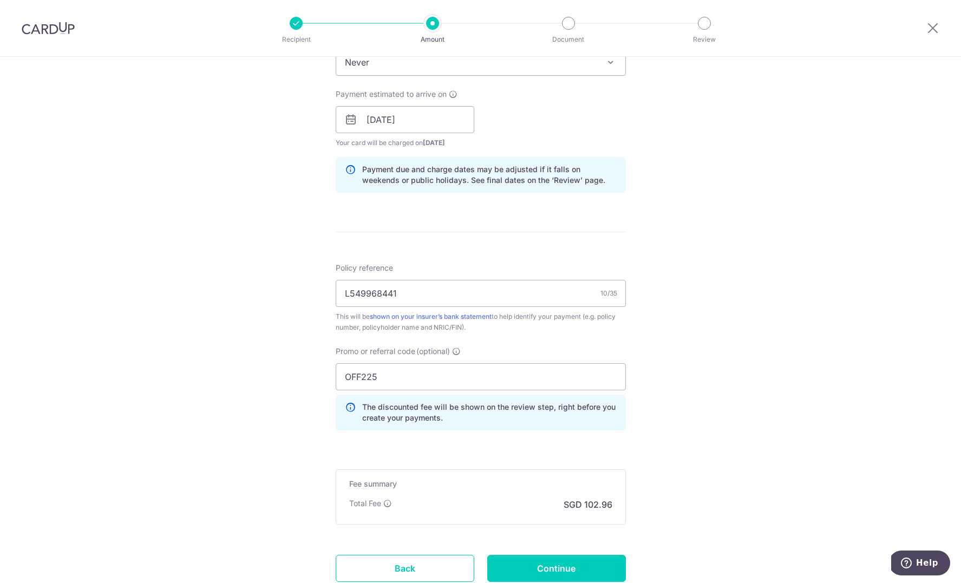
scroll to position [546, 0]
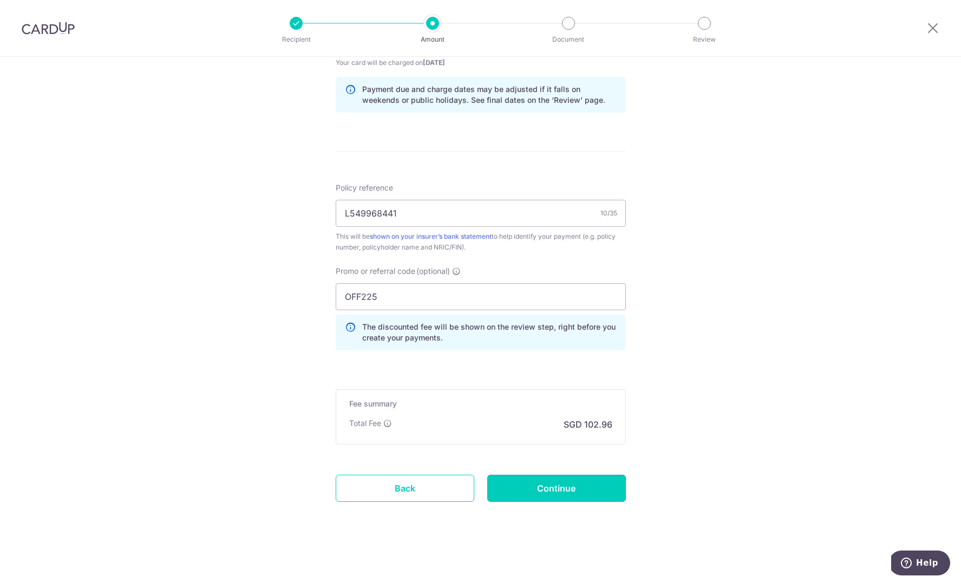
click at [603, 488] on input "Continue" at bounding box center [556, 488] width 139 height 27
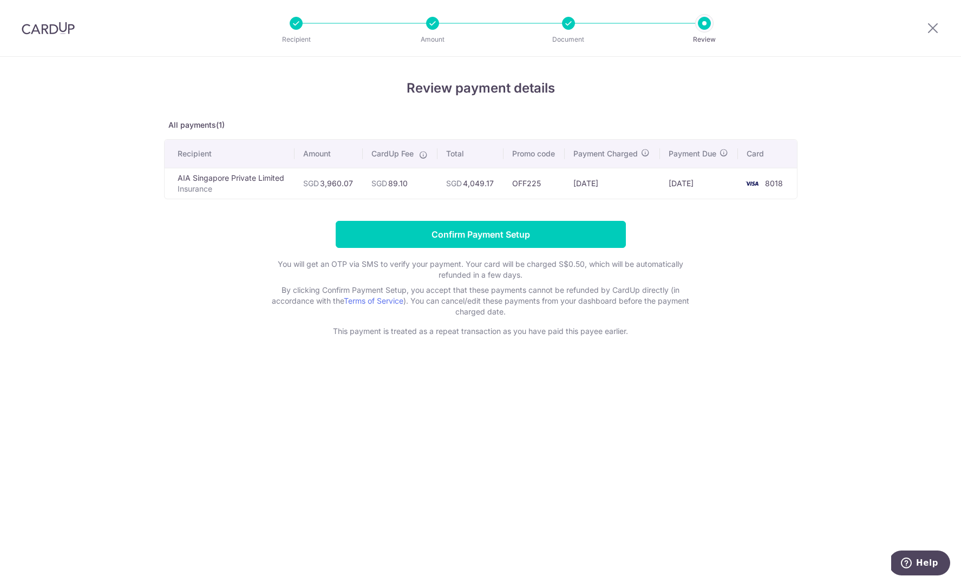
click at [855, 277] on div "Review payment details All payments(1) Recipient Amount CardUp Fee Total Promo …" at bounding box center [480, 320] width 961 height 526
click at [493, 236] on input "Confirm Payment Setup" at bounding box center [481, 234] width 290 height 27
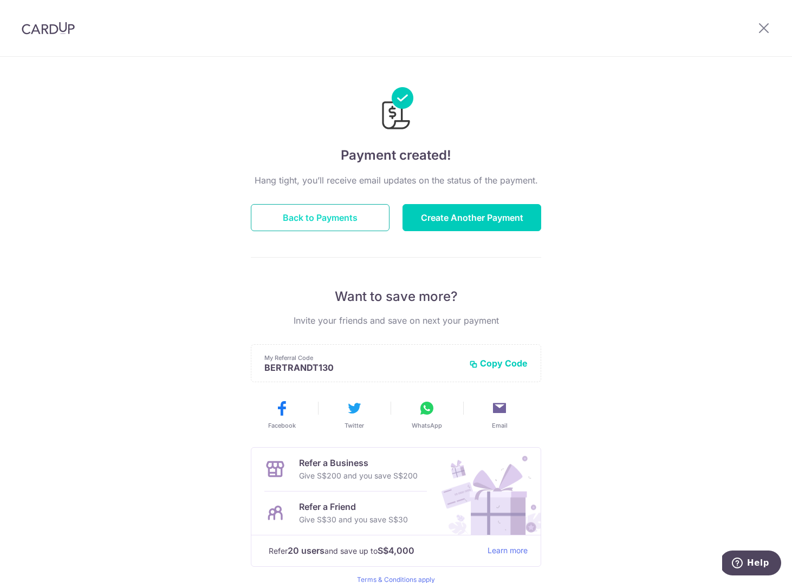
click at [348, 210] on button "Back to Payments" at bounding box center [320, 217] width 139 height 27
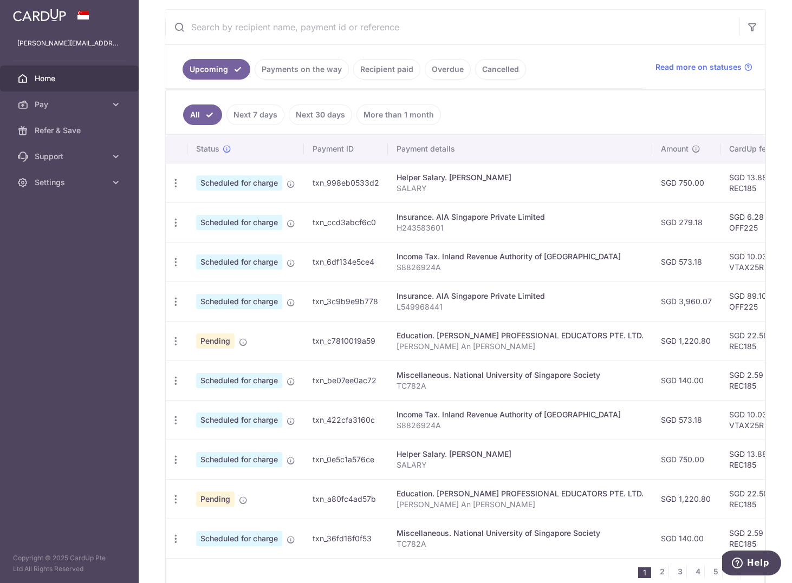
scroll to position [219, 0]
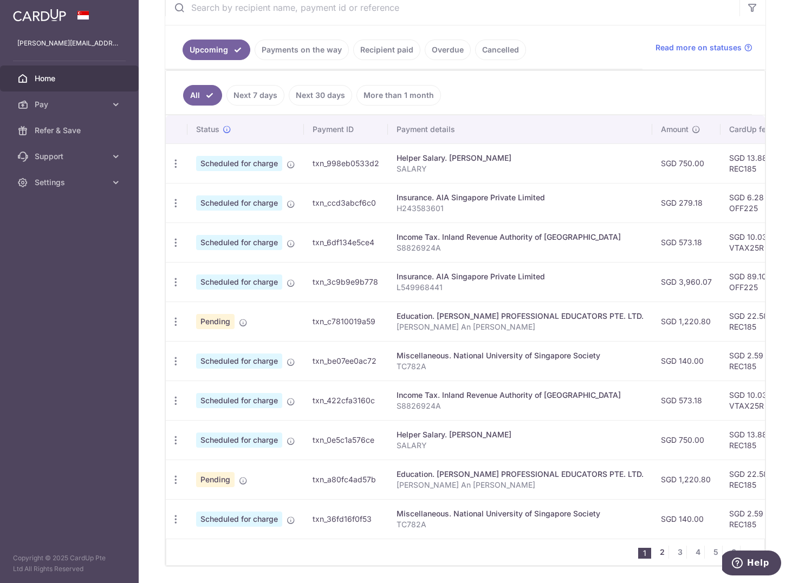
click at [662, 556] on link "2" at bounding box center [661, 552] width 13 height 13
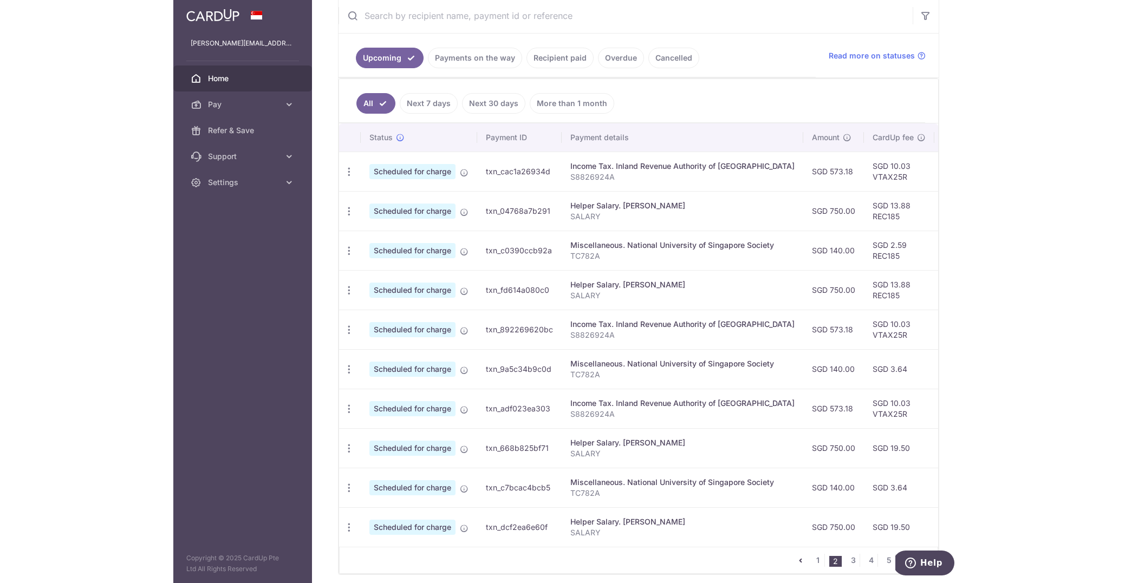
scroll to position [254, 0]
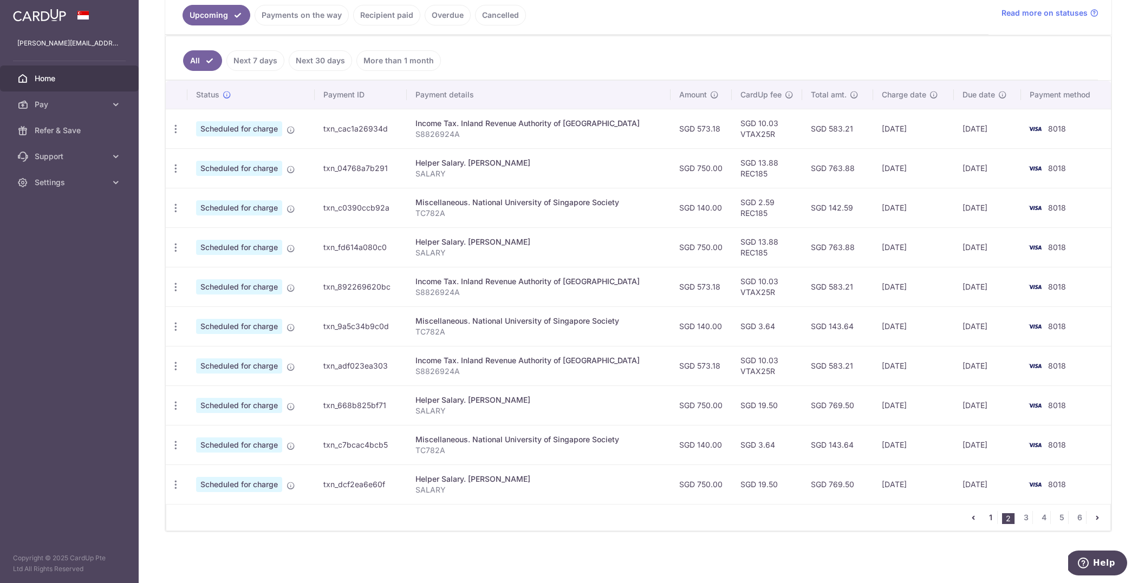
click at [791, 516] on link "1" at bounding box center [990, 517] width 13 height 13
